Goal: Transaction & Acquisition: Purchase product/service

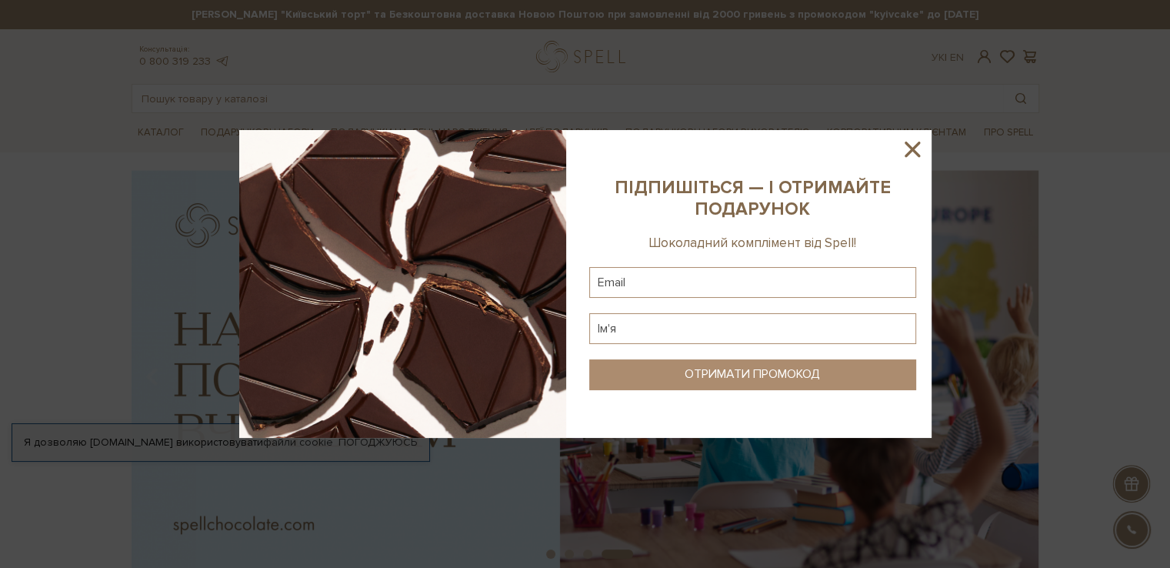
drag, startPoint x: 910, startPoint y: 148, endPoint x: 891, endPoint y: 158, distance: 21.7
click at [911, 148] on icon at bounding box center [912, 149] width 15 height 15
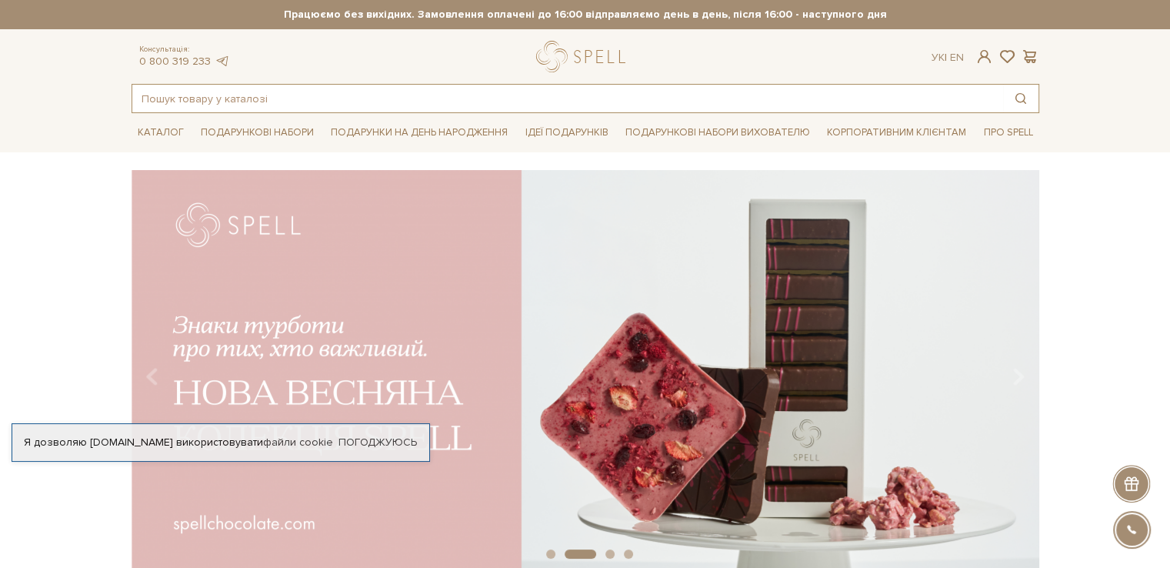
click at [218, 97] on input "text" at bounding box center [567, 99] width 871 height 28
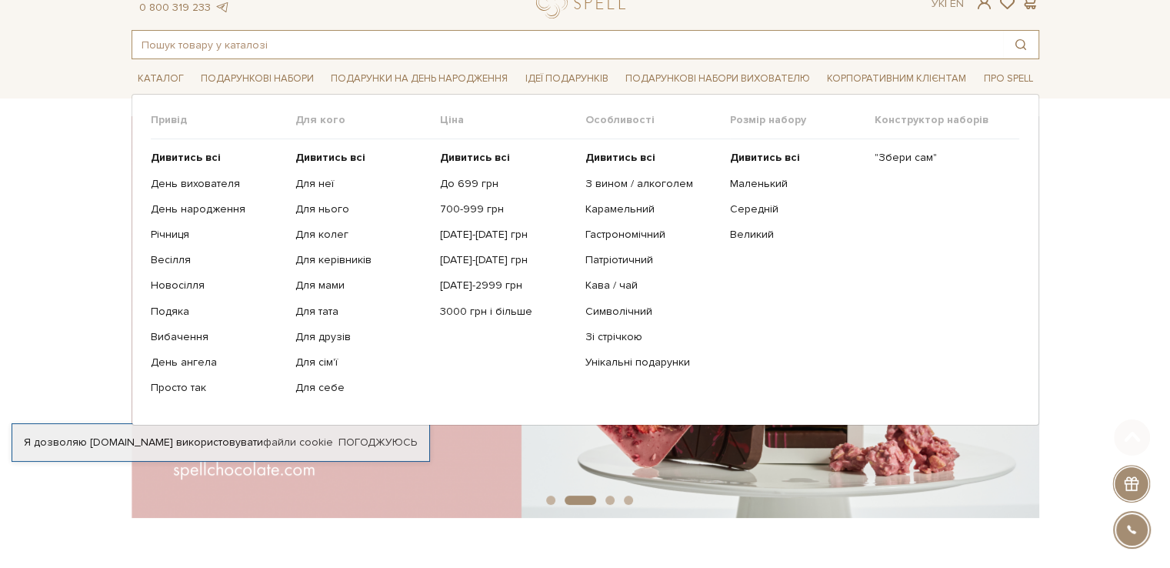
scroll to position [154, 0]
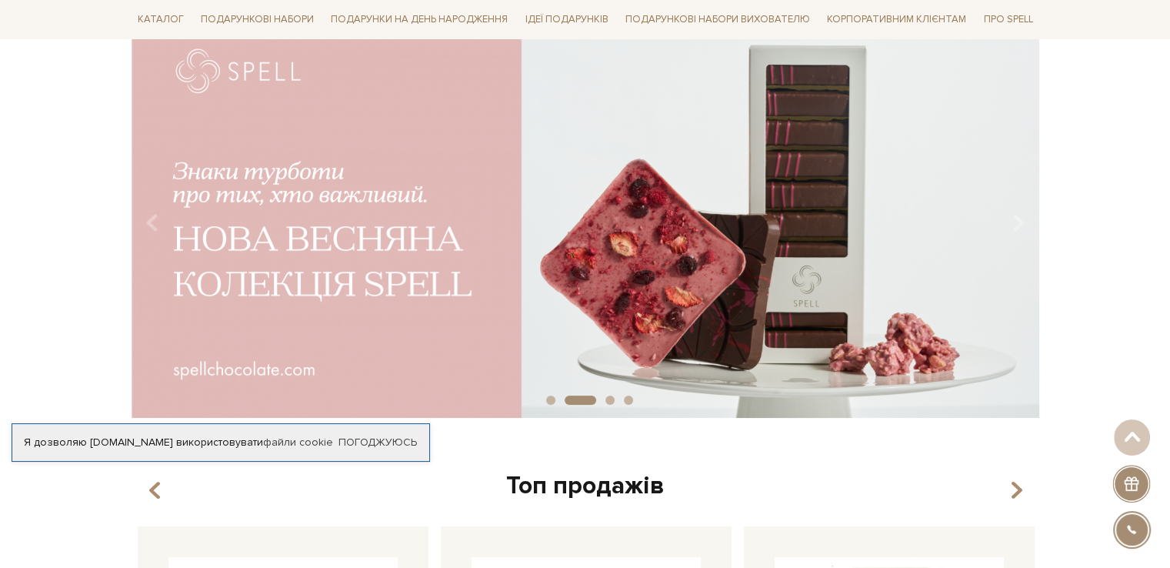
click at [903, 391] on img at bounding box center [586, 217] width 908 height 402
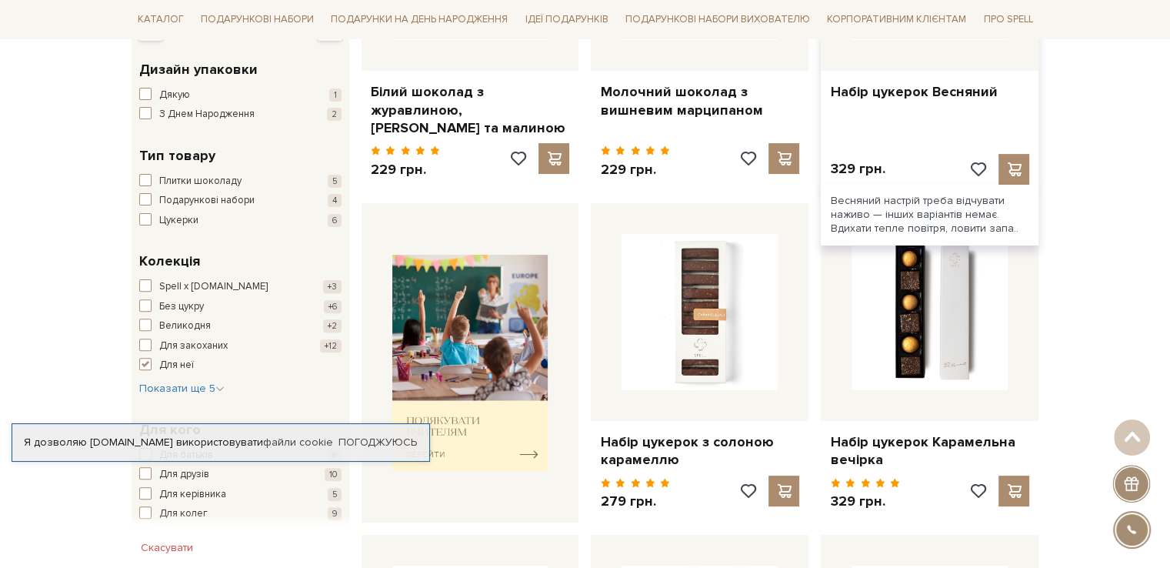
scroll to position [462, 0]
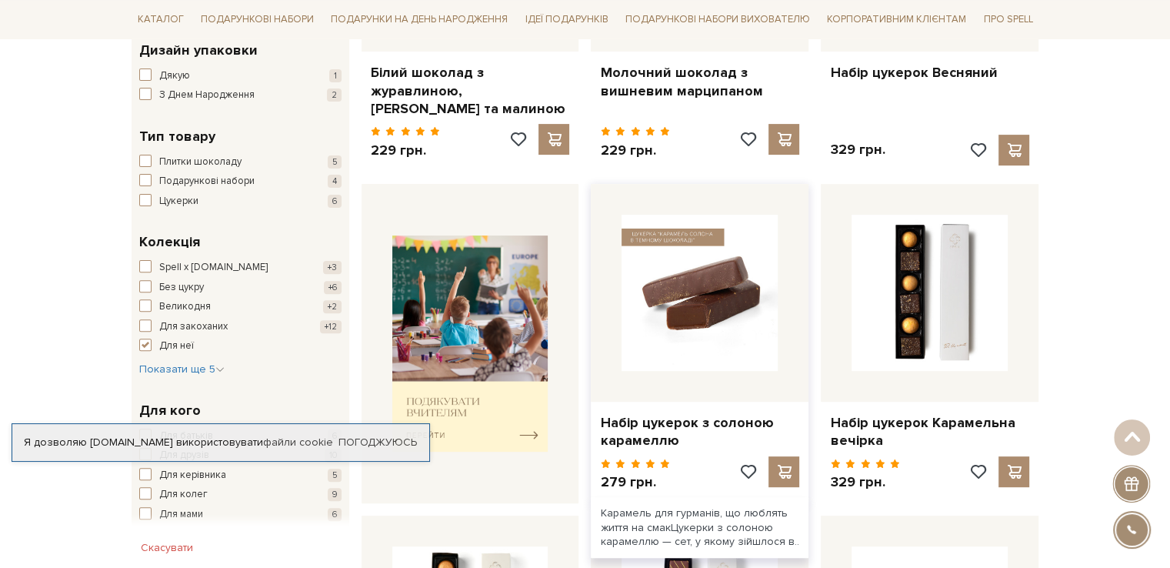
click at [695, 302] on img at bounding box center [700, 293] width 156 height 156
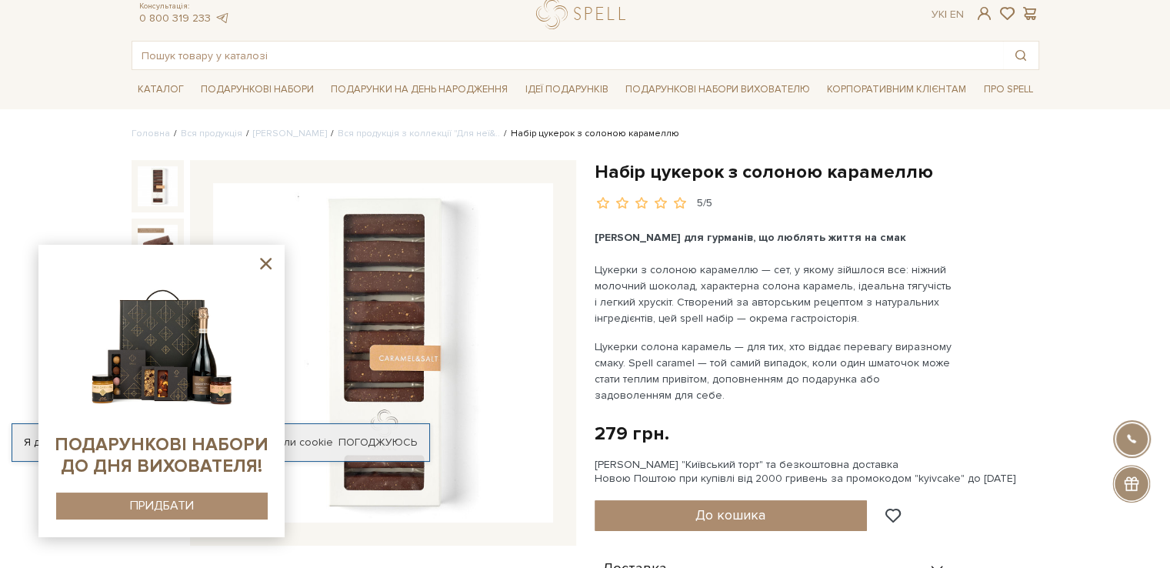
scroll to position [77, 0]
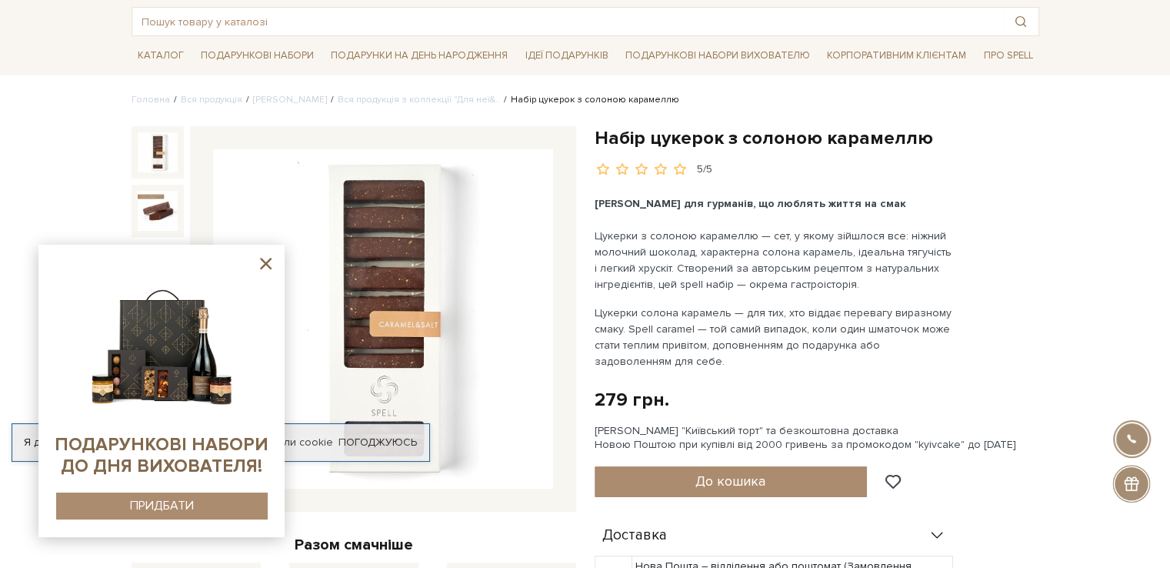
click at [265, 265] on icon at bounding box center [266, 264] width 12 height 12
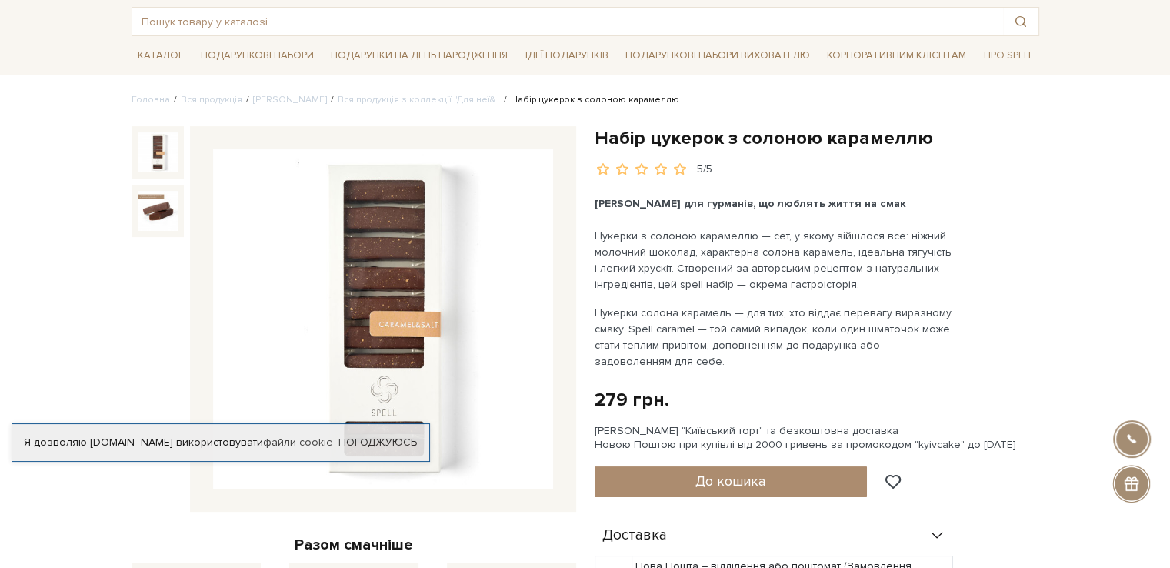
click at [1002, 179] on div "Набір цукерок з солоною карамеллю 5/5 Карамель для гурманів, що люблять життя н…" at bounding box center [817, 507] width 445 height 762
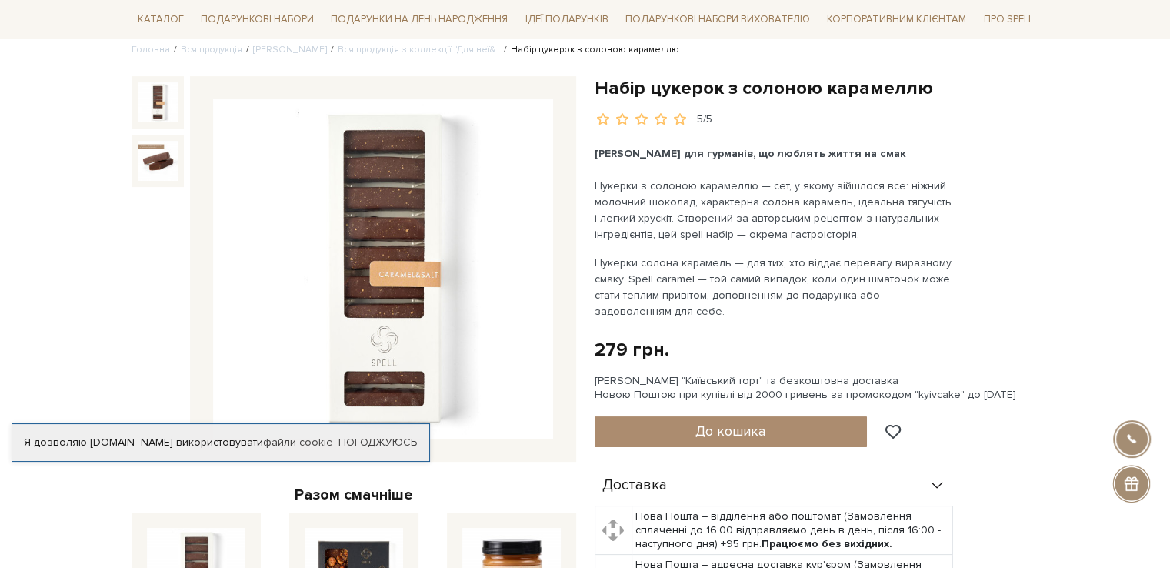
scroll to position [154, 0]
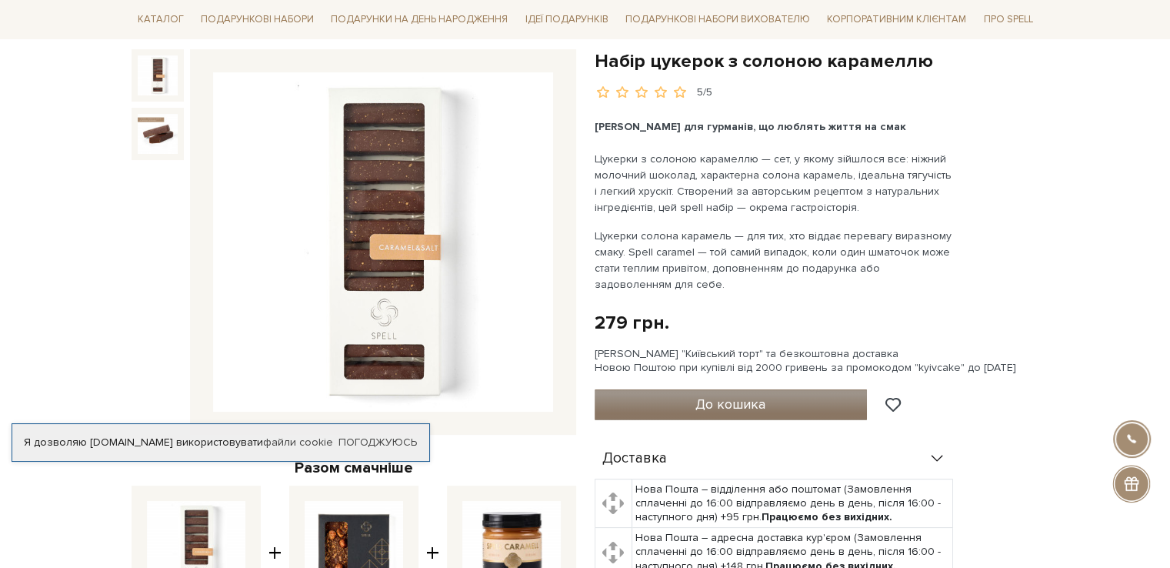
click at [749, 407] on span "До кошика" at bounding box center [730, 403] width 70 height 17
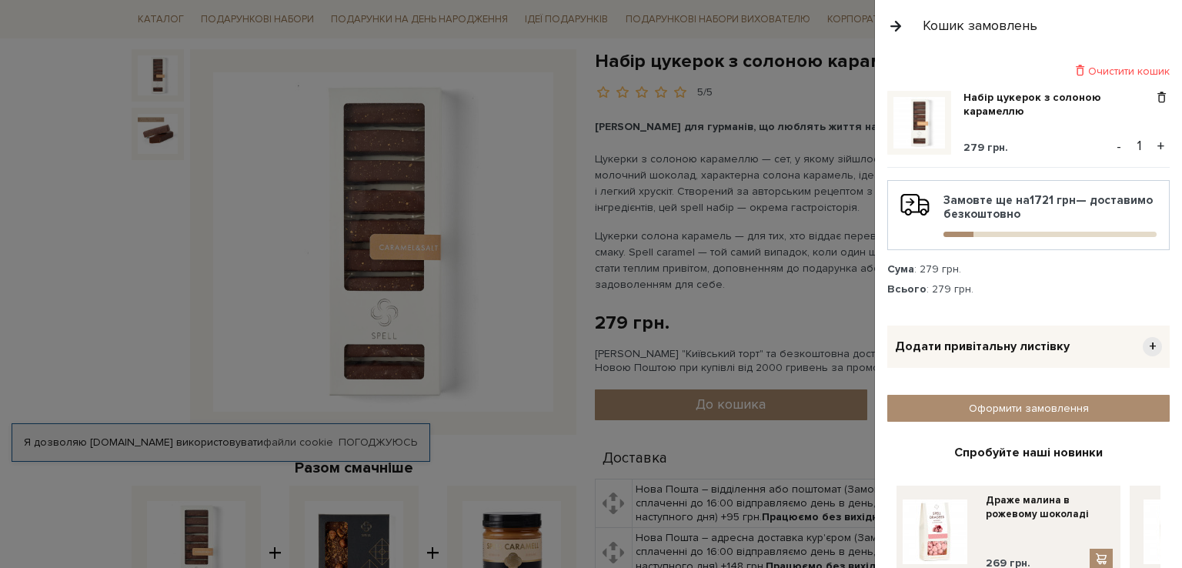
click at [895, 31] on button "button" at bounding box center [895, 25] width 17 height 27
